Goal: Check status: Check status

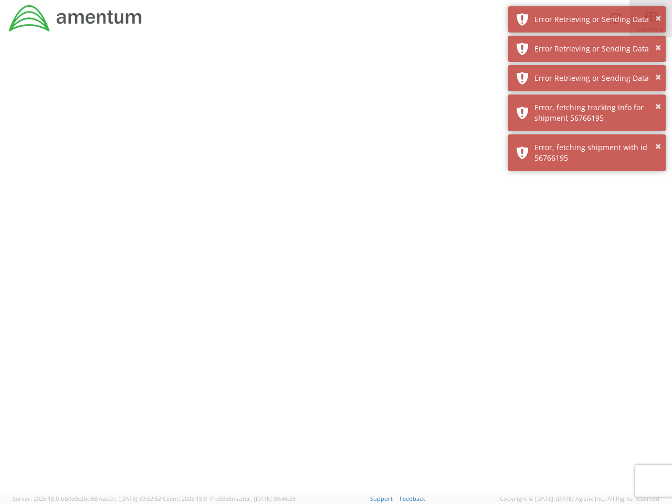
click at [336, 270] on div at bounding box center [336, 265] width 672 height 456
click at [587, 19] on div "Error Retrieving or Sending Data" at bounding box center [595, 19] width 123 height 10
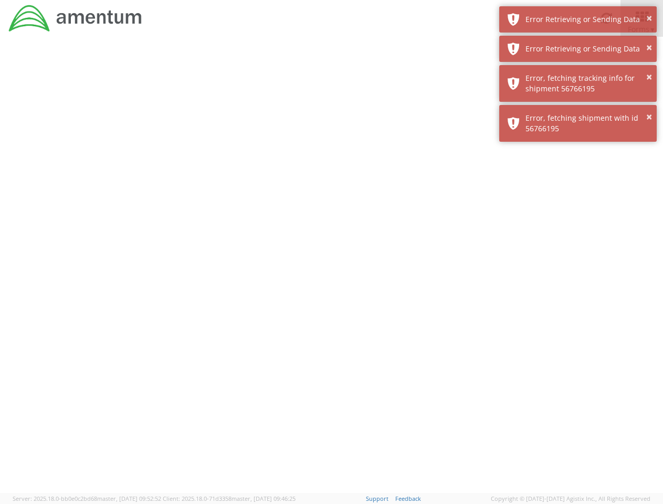
click at [587, 49] on div "Error Retrieving or Sending Data" at bounding box center [587, 49] width 123 height 10
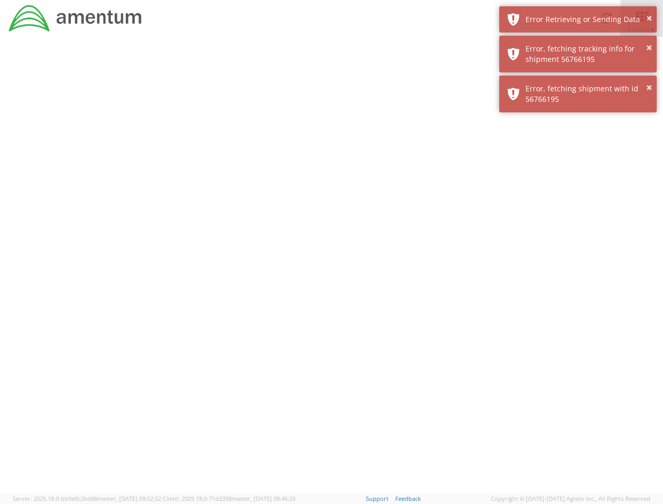
click at [587, 78] on div "× Error, fetching shipment with id 56766195" at bounding box center [577, 94] width 157 height 37
click at [587, 113] on div at bounding box center [331, 265] width 663 height 456
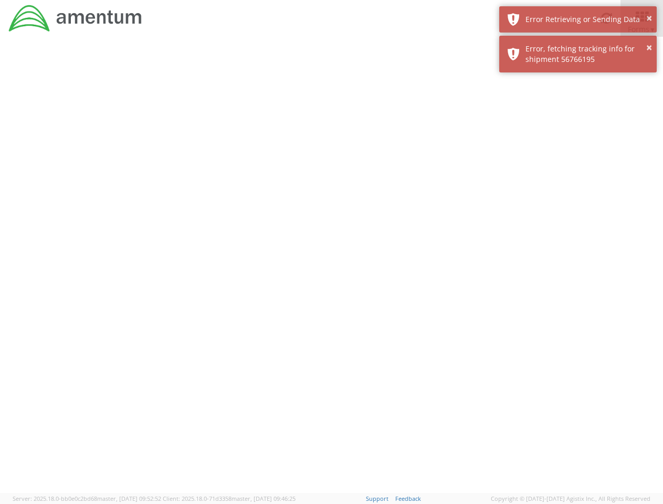
click at [587, 153] on div at bounding box center [331, 265] width 663 height 456
